Goal: Information Seeking & Learning: Learn about a topic

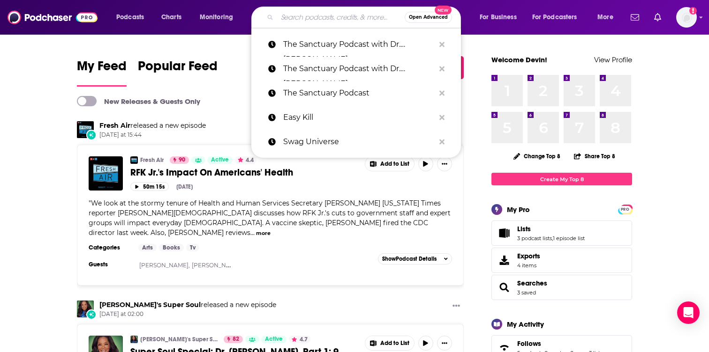
click at [314, 17] on input "Search podcasts, credits, & more..." at bounding box center [340, 17] width 127 height 15
paste input "Mama Knows"
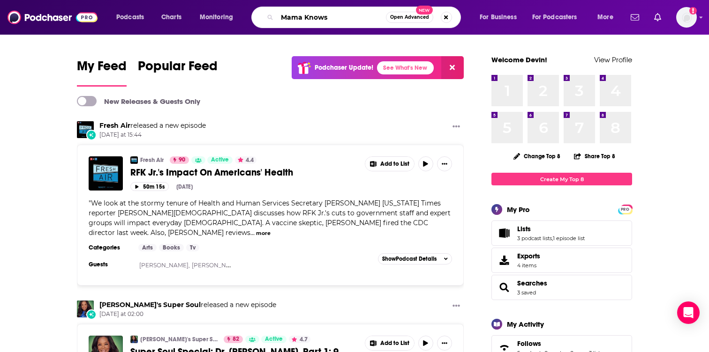
type input "Mama Knows"
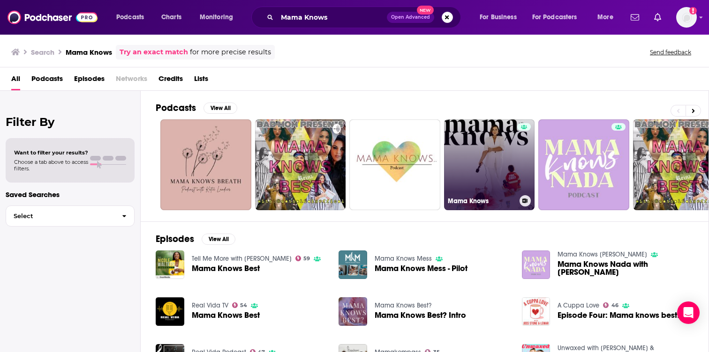
click at [475, 171] on link "Mama Knows" at bounding box center [489, 164] width 91 height 91
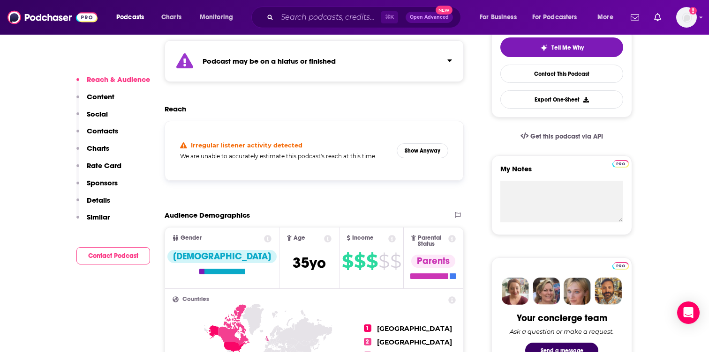
scroll to position [229, 0]
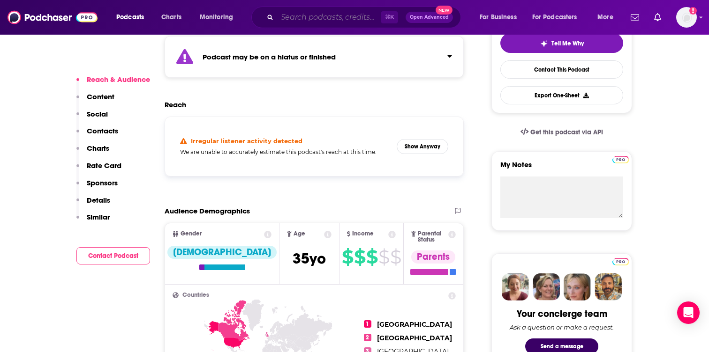
click at [303, 13] on input "Search podcasts, credits, & more..." at bounding box center [329, 17] width 104 height 15
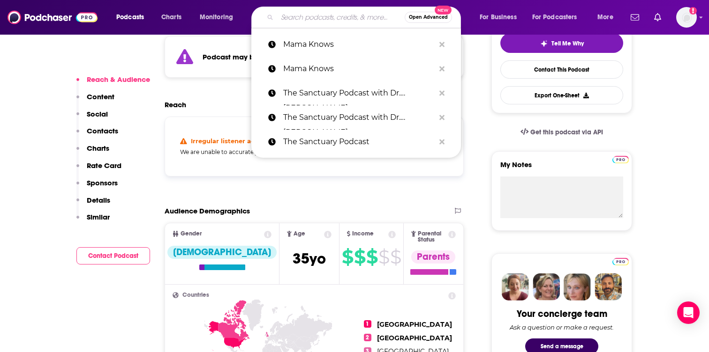
paste input "The [PERSON_NAME] Show"
type input "The [PERSON_NAME] Show"
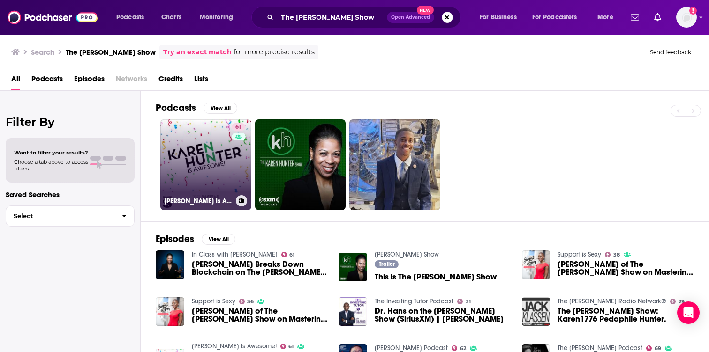
click at [236, 192] on div "61" at bounding box center [240, 159] width 16 height 72
